Goal: Task Accomplishment & Management: Complete application form

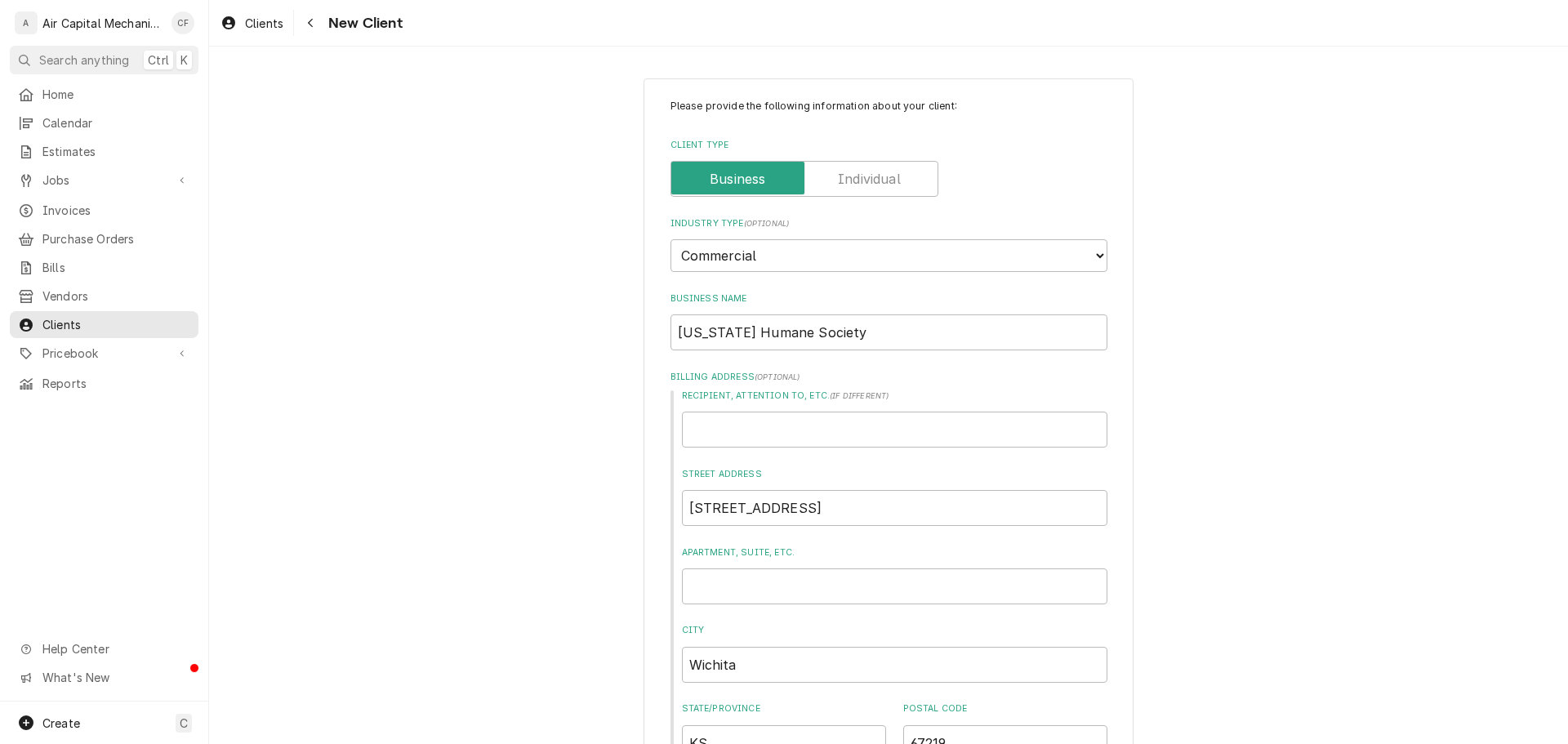
select select "2"
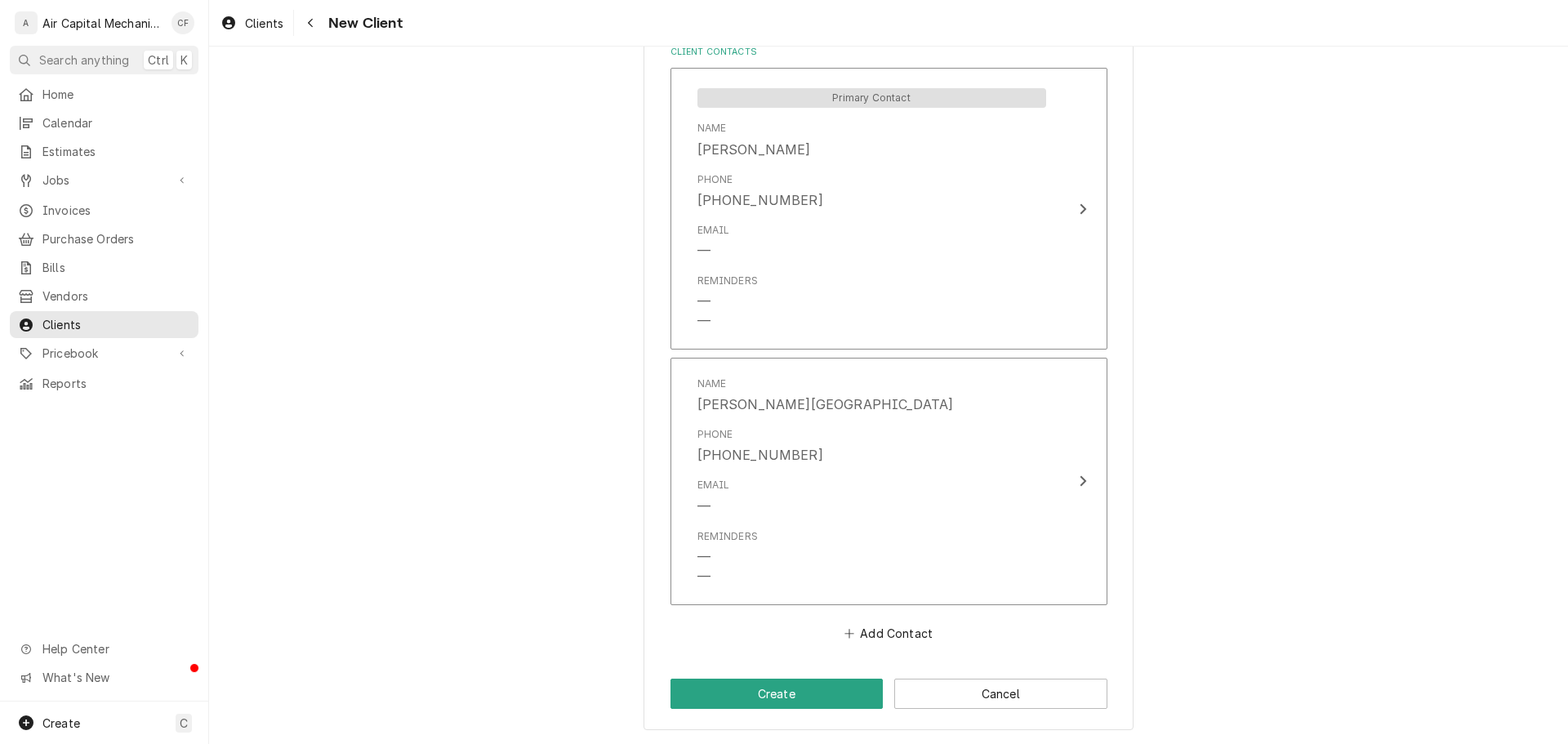
click at [743, 681] on button "Create" at bounding box center [776, 694] width 213 height 31
type textarea "x"
